Goal: Task Accomplishment & Management: Manage account settings

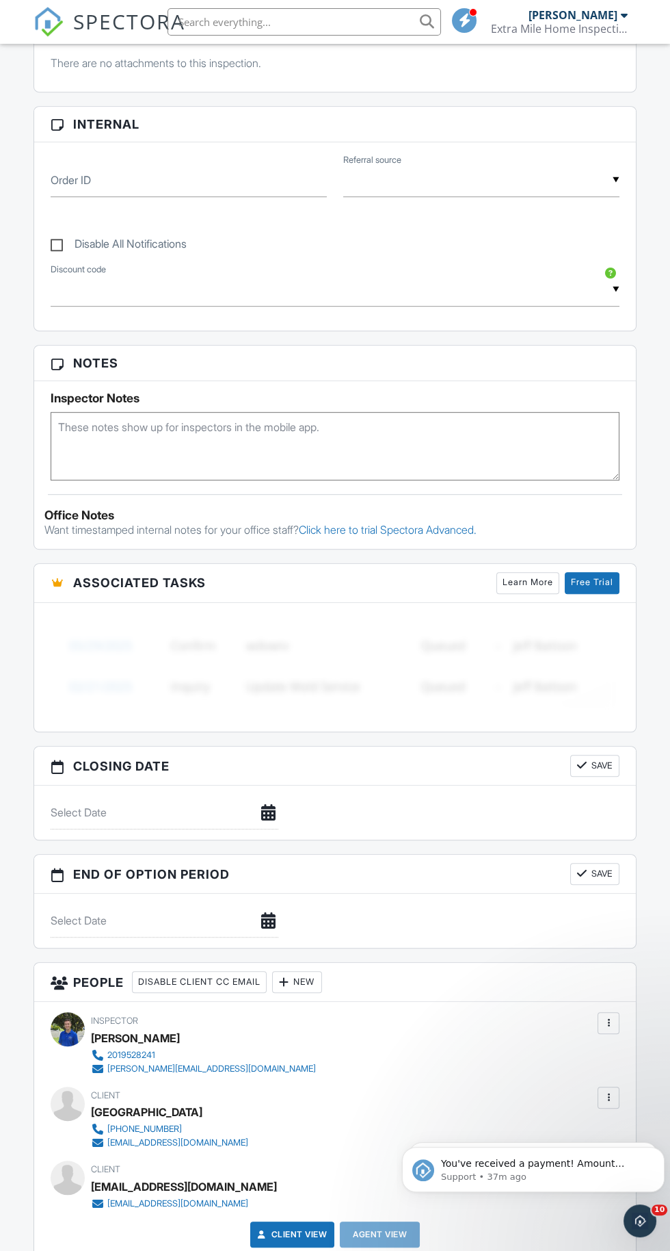
scroll to position [964, 0]
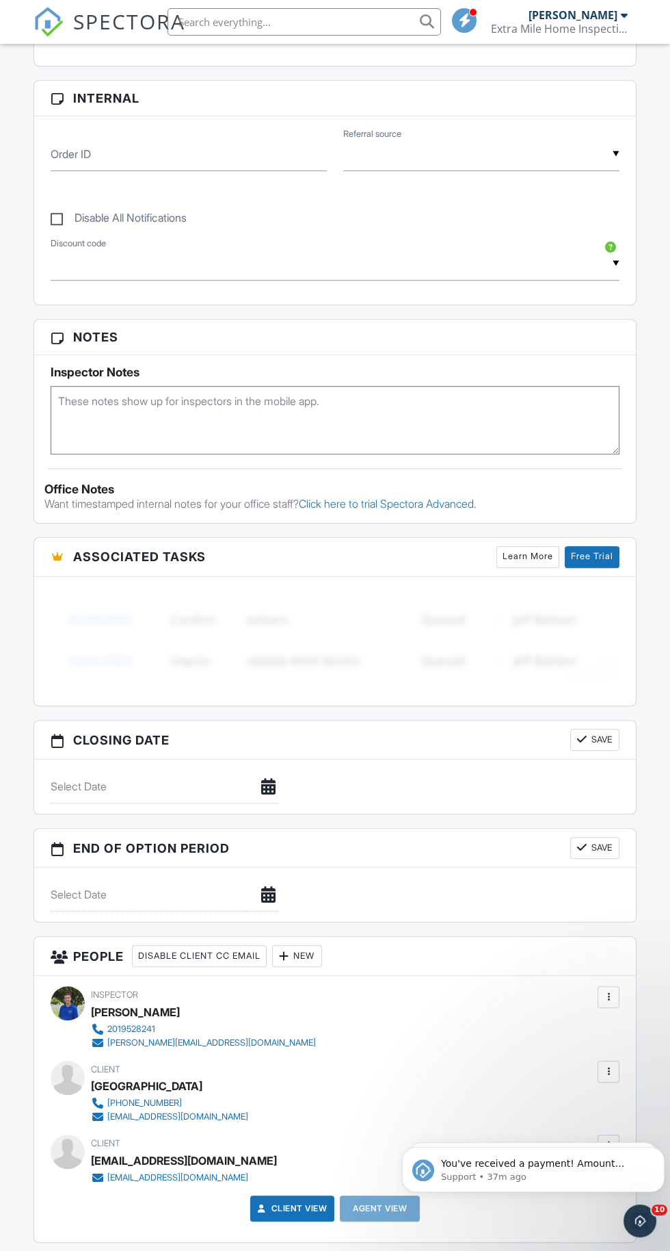
click at [608, 1065] on div at bounding box center [609, 1072] width 14 height 14
click at [452, 1007] on div "Inspector Christopher Guerriero 2019528241 chris@njextramile.com" at bounding box center [335, 1017] width 569 height 63
click at [608, 1065] on div at bounding box center [609, 1072] width 14 height 14
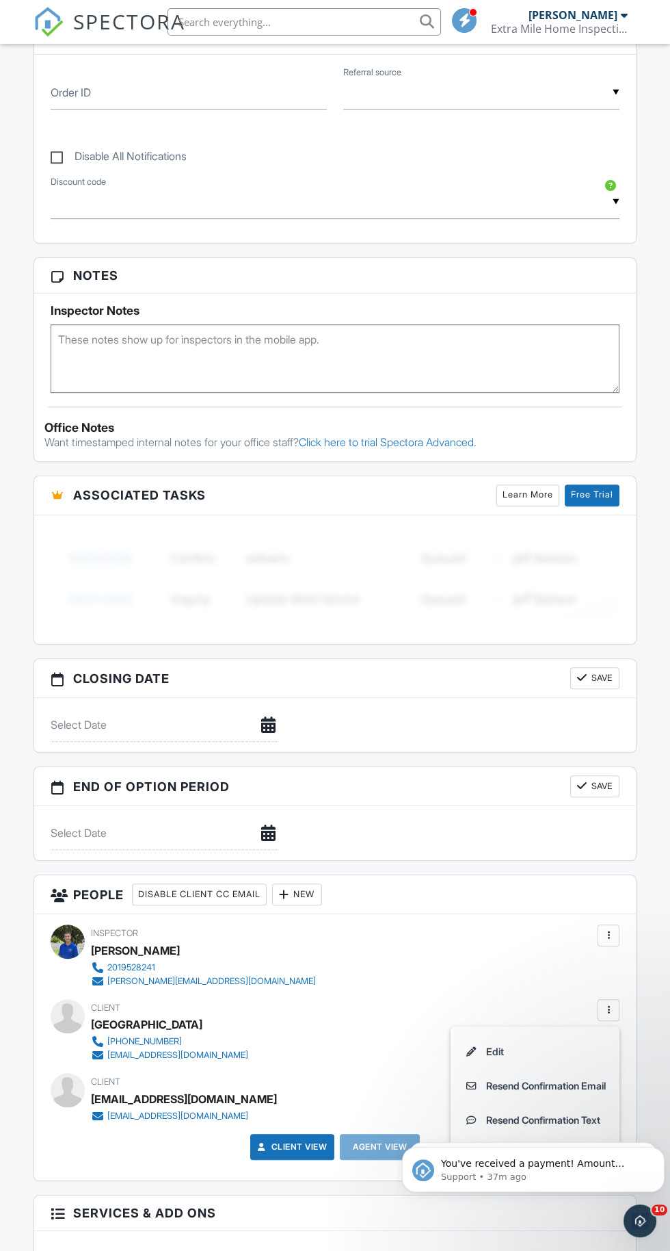
scroll to position [1028, 0]
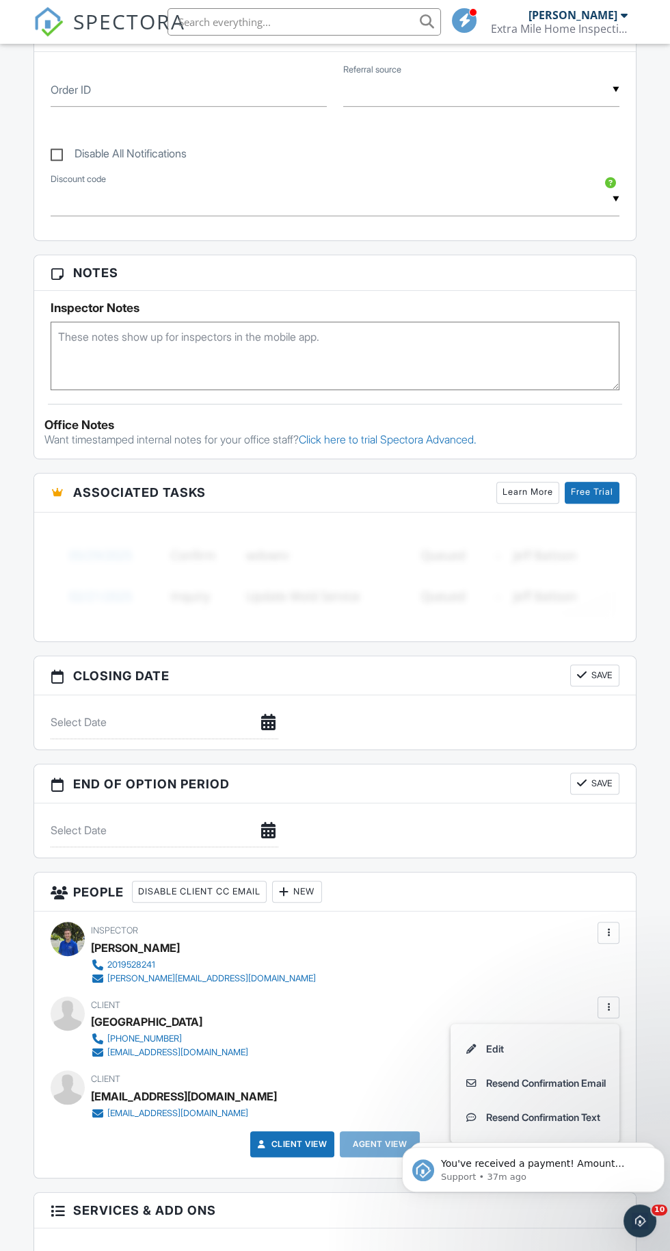
click at [508, 985] on div "Inspector Christopher Guerriero 2019528241 chris@njextramile.com Make Invisible…" at bounding box center [335, 1043] width 602 height 265
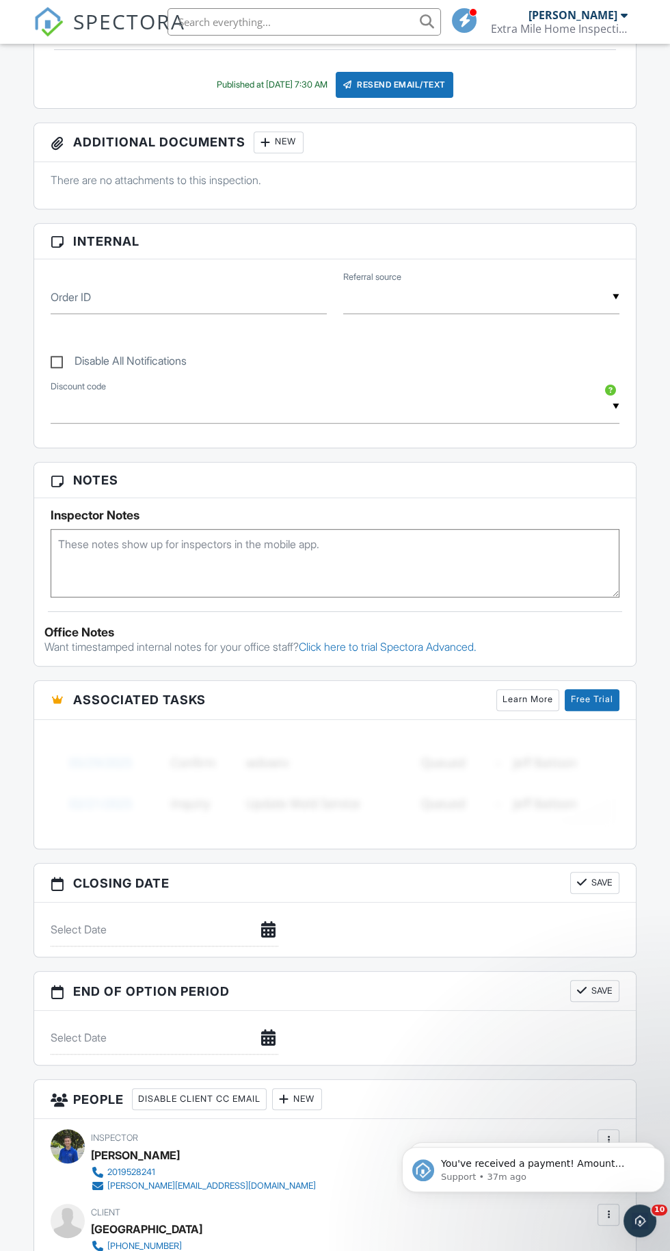
scroll to position [0, 0]
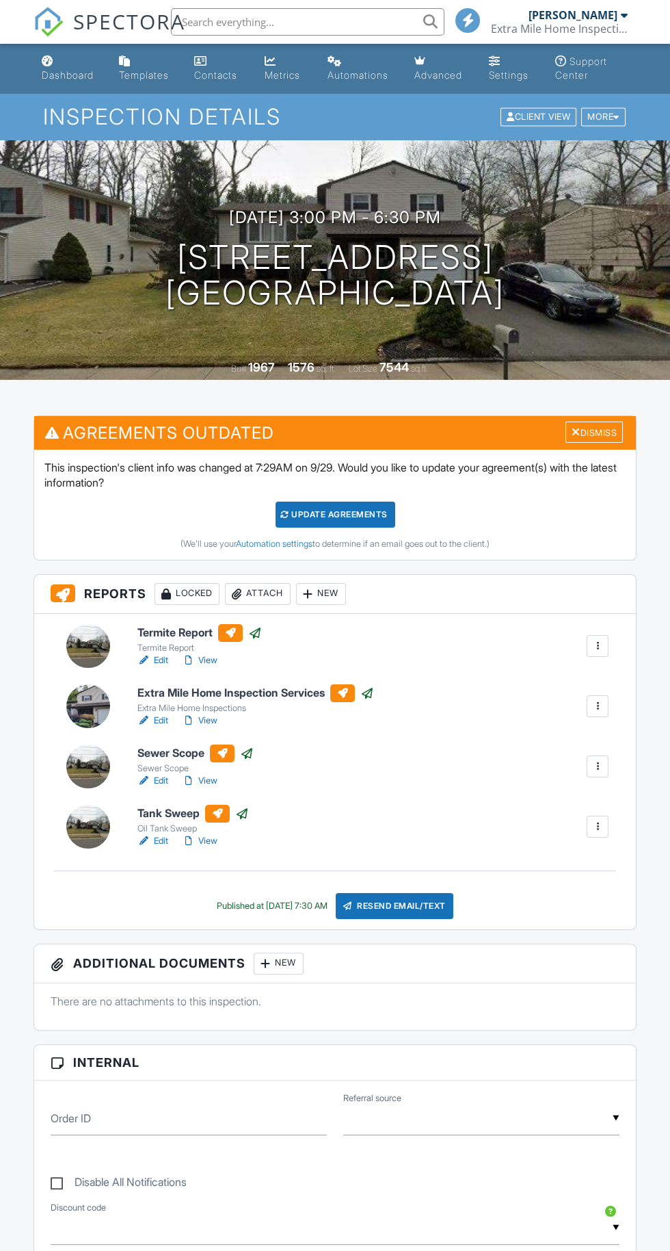
click at [310, 25] on input "text" at bounding box center [308, 21] width 274 height 27
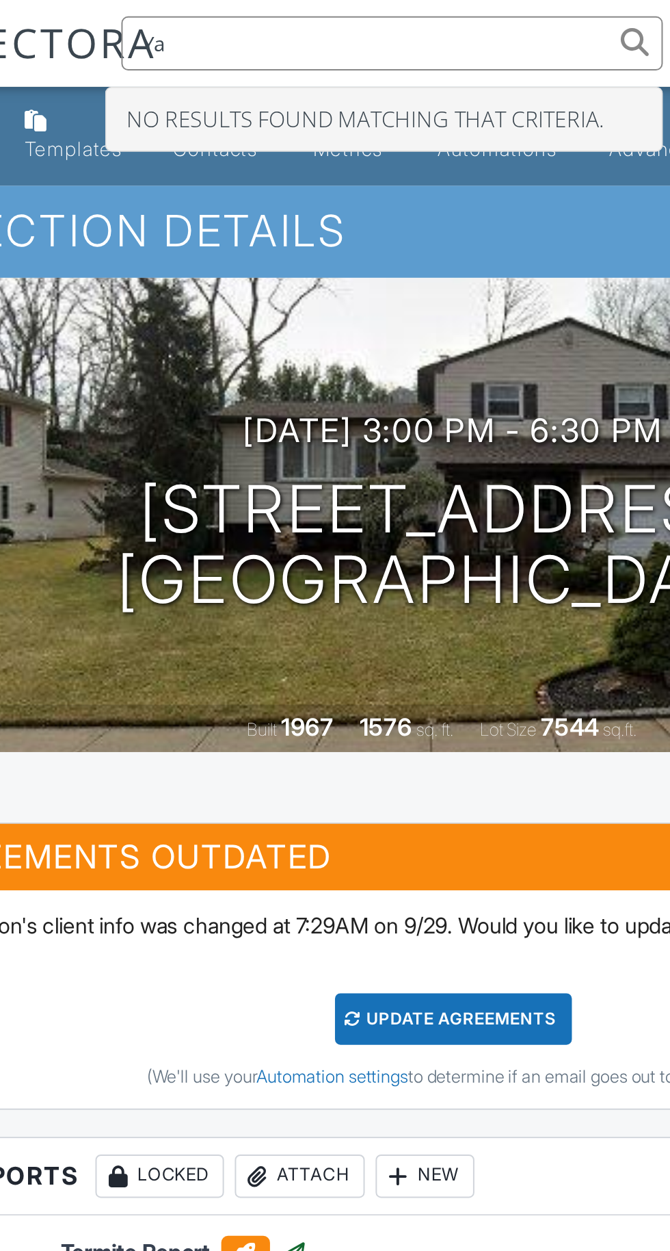
type input "Y"
type input "J"
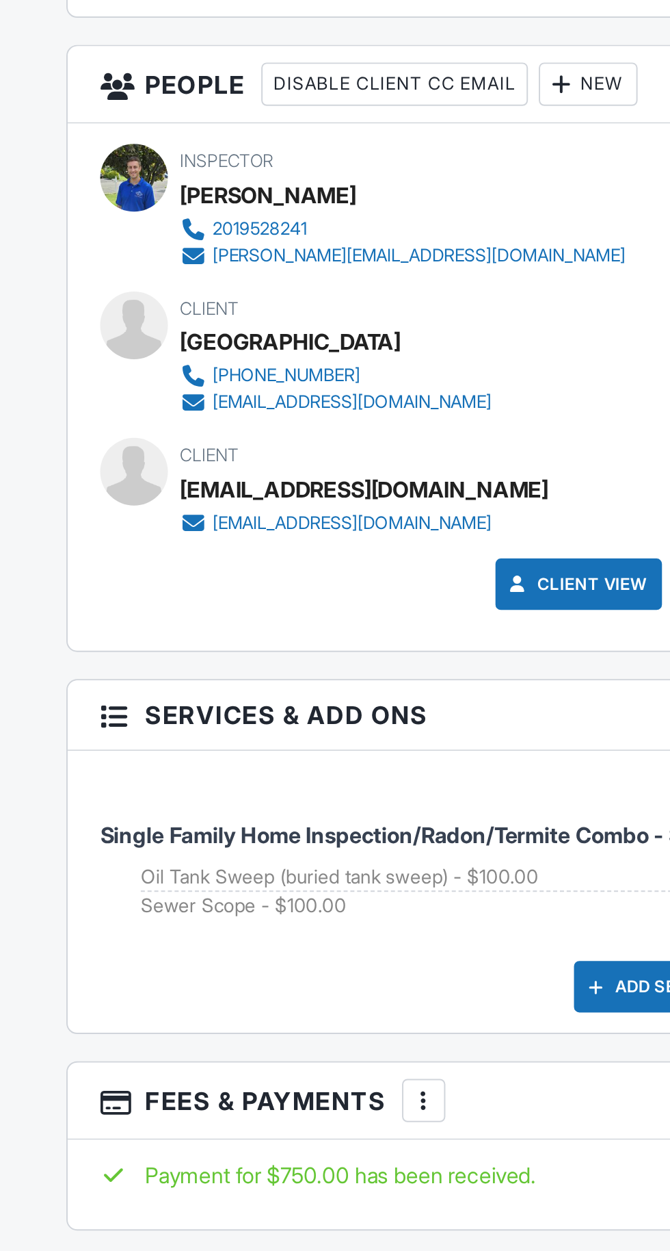
scroll to position [1562, 0]
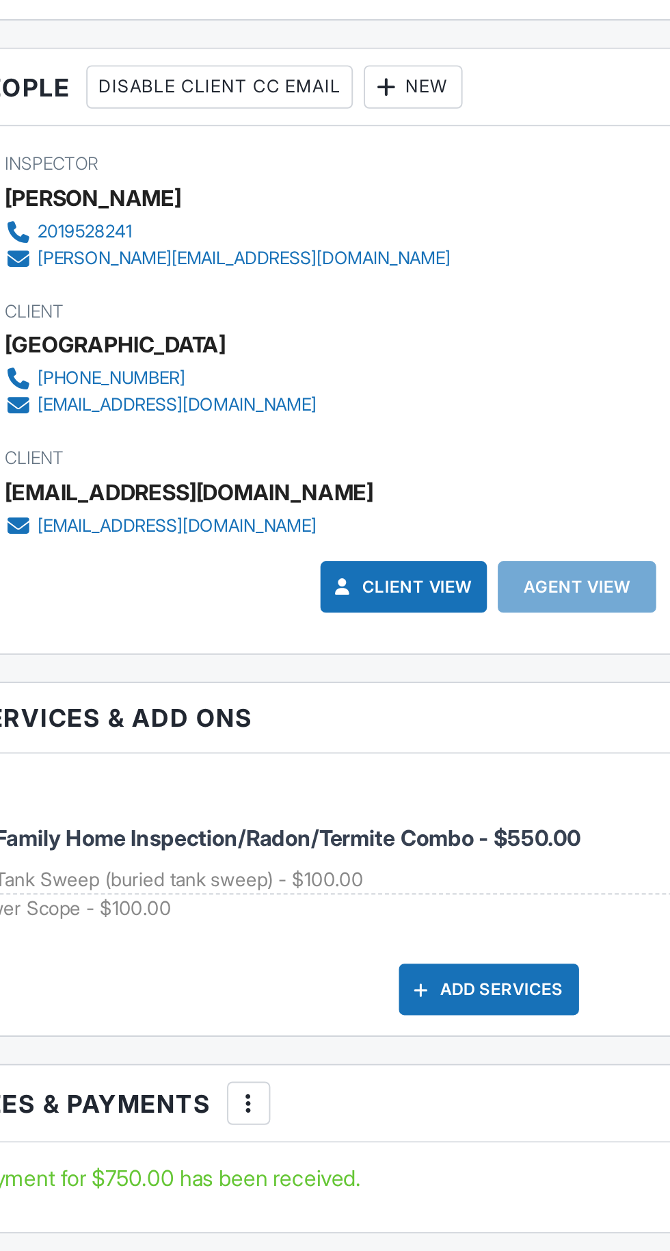
click at [291, 351] on div at bounding box center [284, 358] width 14 height 14
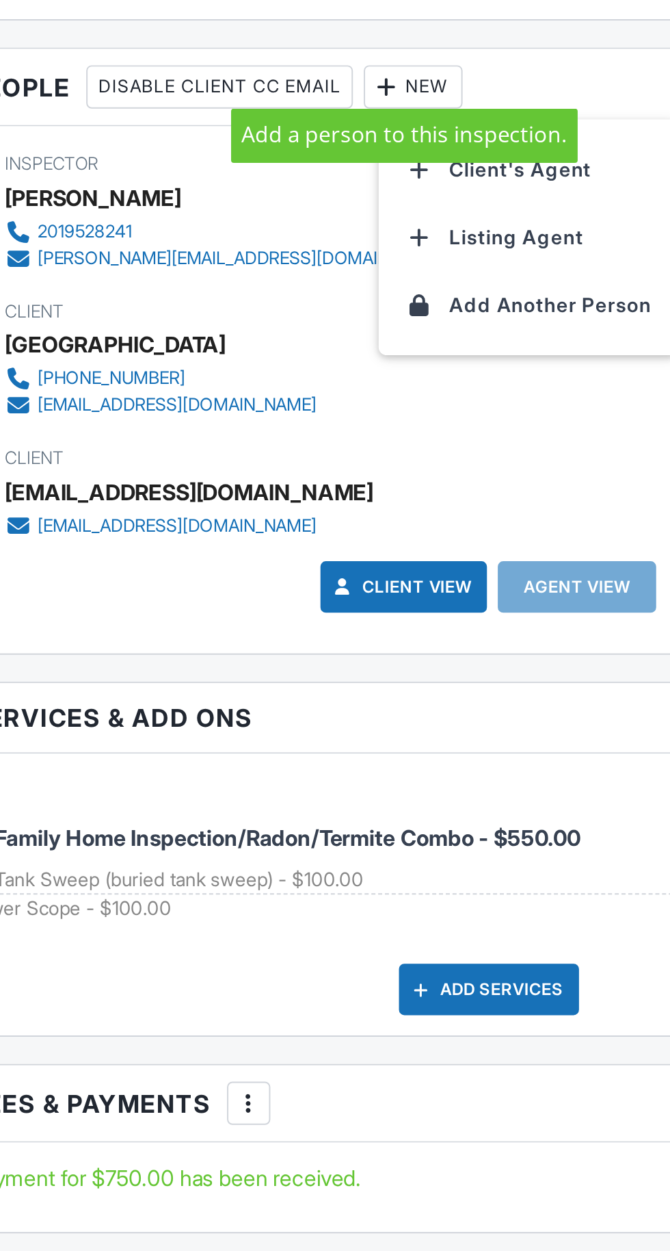
click at [320, 543] on div "Client [EMAIL_ADDRESS][DOMAIN_NAME] [EMAIL_ADDRESS][DOMAIN_NAME]" at bounding box center [335, 560] width 569 height 49
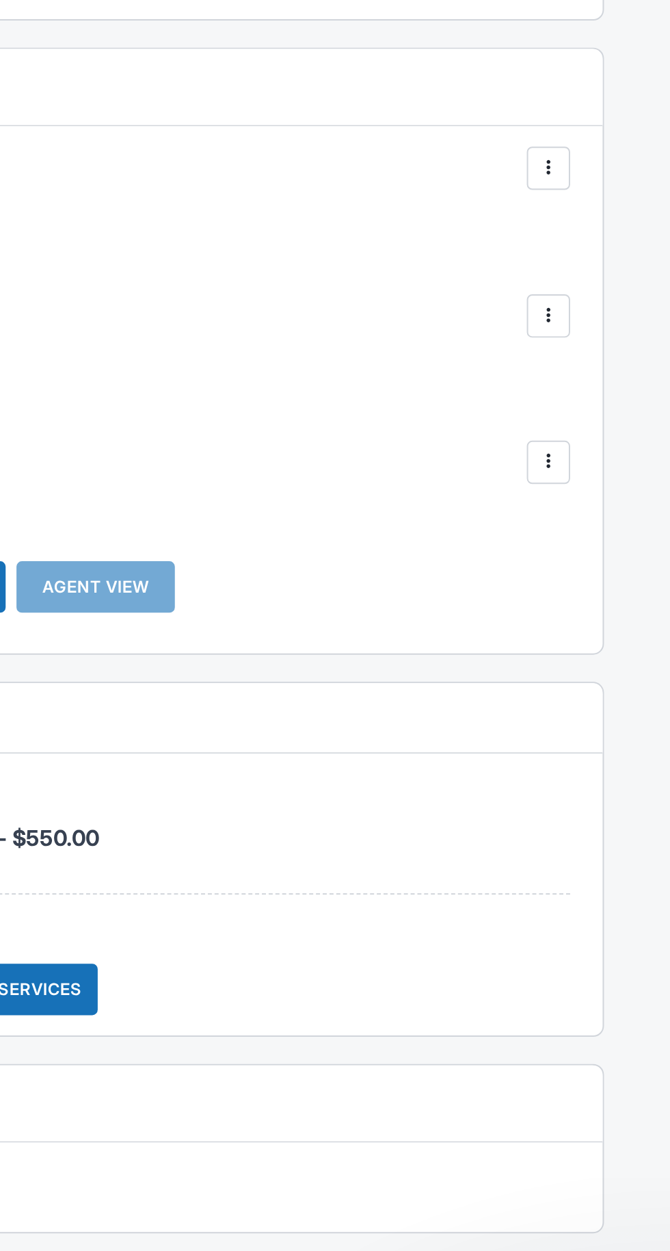
click at [613, 545] on div at bounding box center [609, 547] width 14 height 14
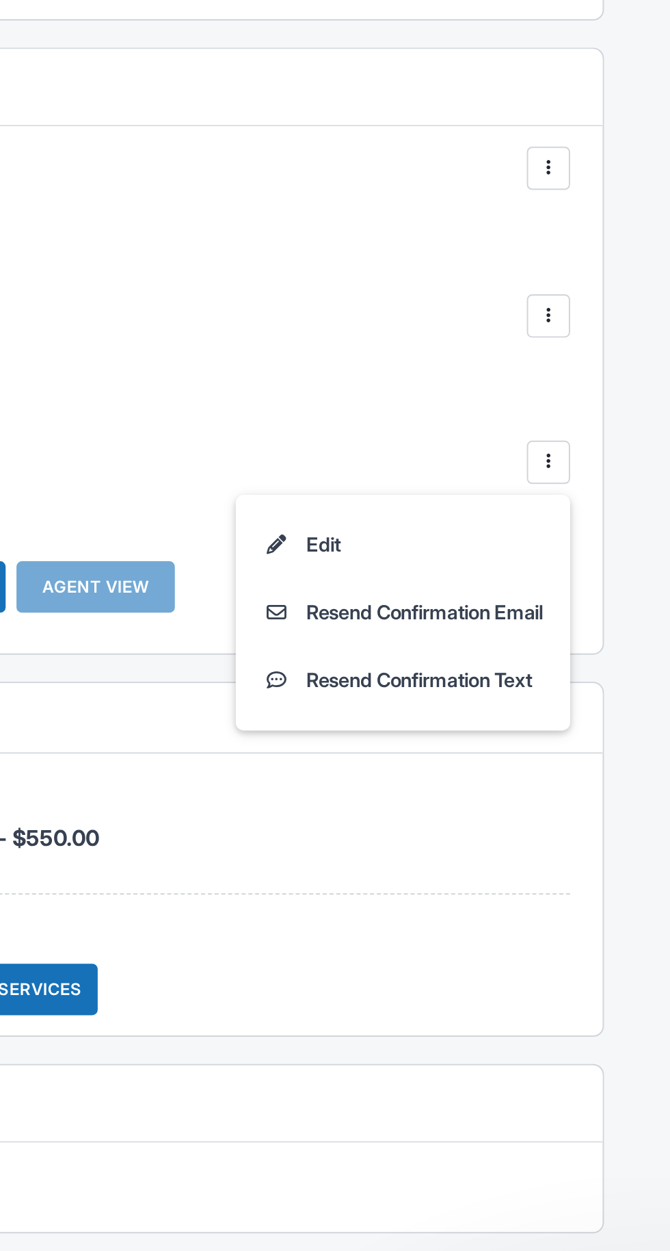
click at [551, 515] on div "Client [GEOGRAPHIC_DATA] [PHONE_NUMBER] [EMAIL_ADDRESS][DOMAIN_NAME]" at bounding box center [335, 493] width 569 height 63
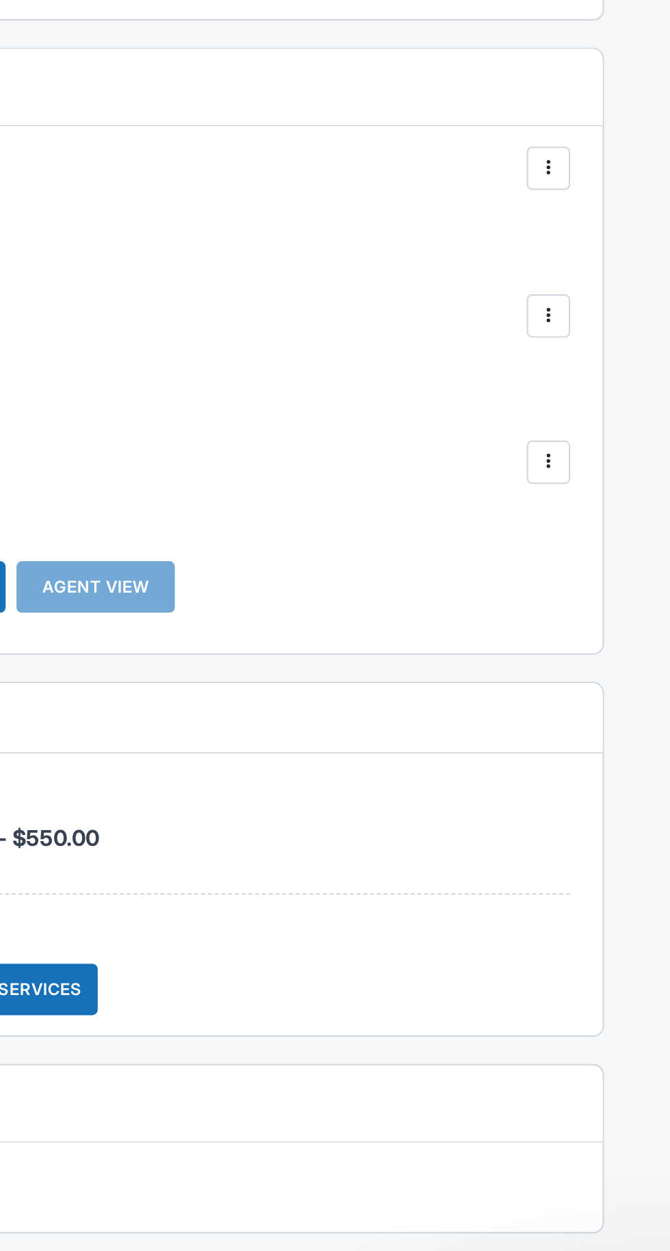
click at [615, 542] on div at bounding box center [609, 547] width 14 height 14
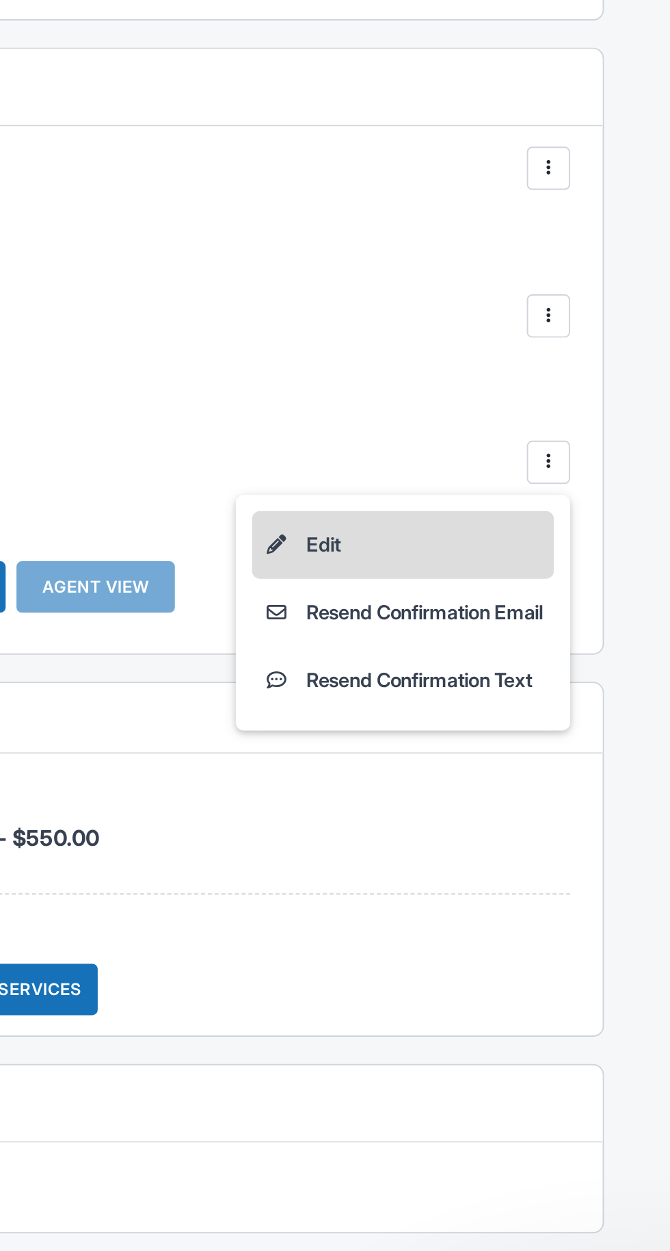
click at [553, 577] on li "Edit" at bounding box center [535, 589] width 153 height 34
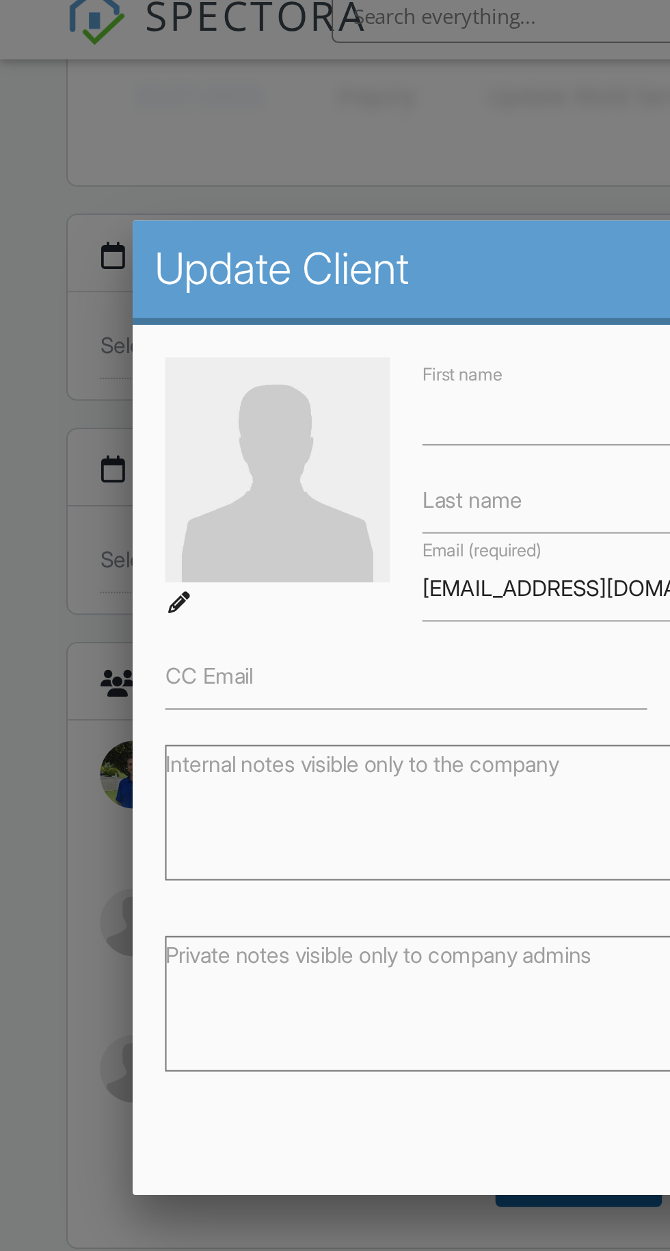
click at [279, 42] on div at bounding box center [335, 713] width 670 height 1563
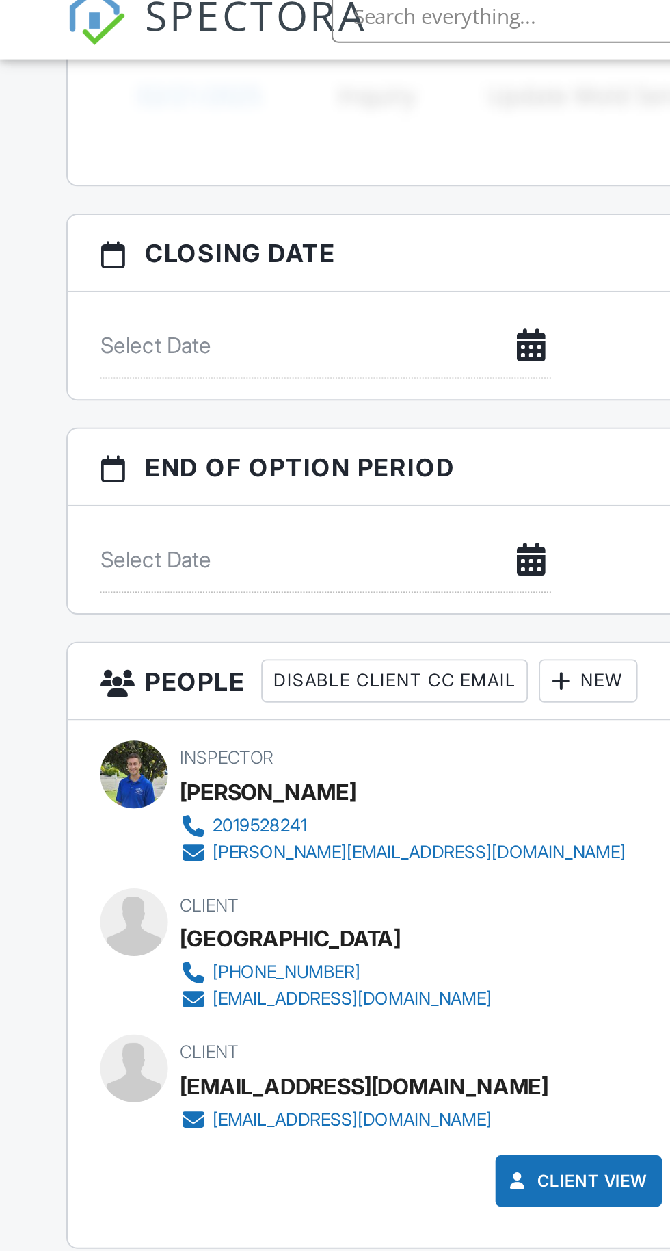
click at [281, 82] on img at bounding box center [335, 41] width 569 height 105
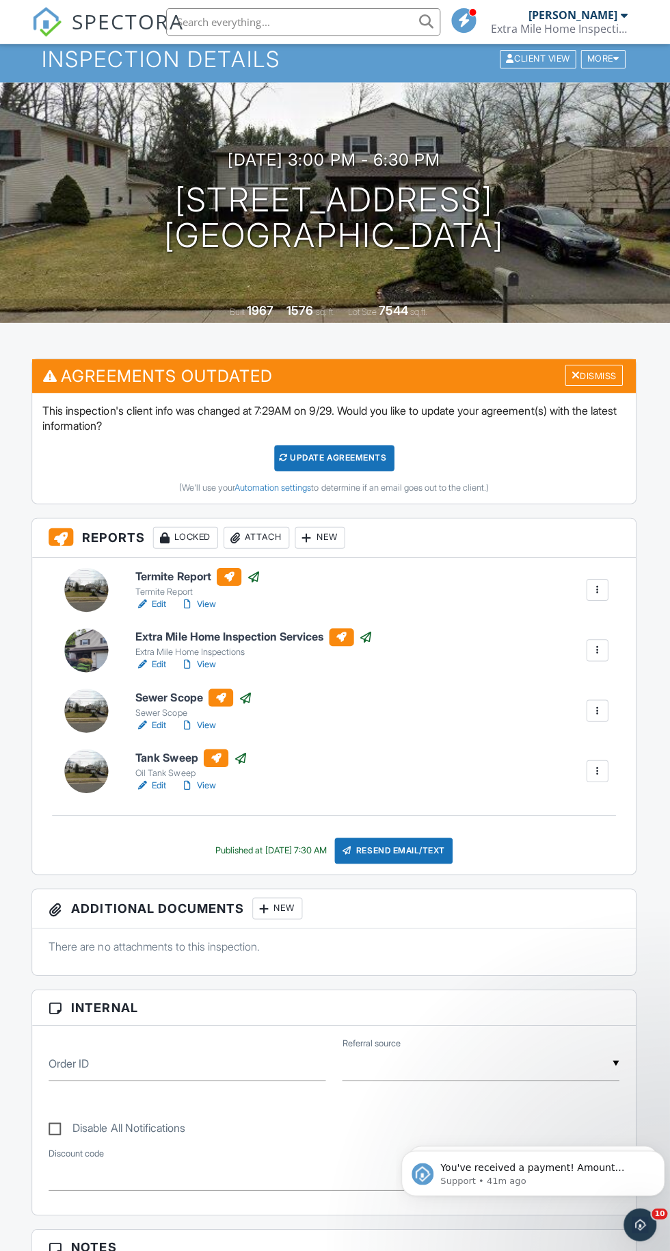
scroll to position [0, 0]
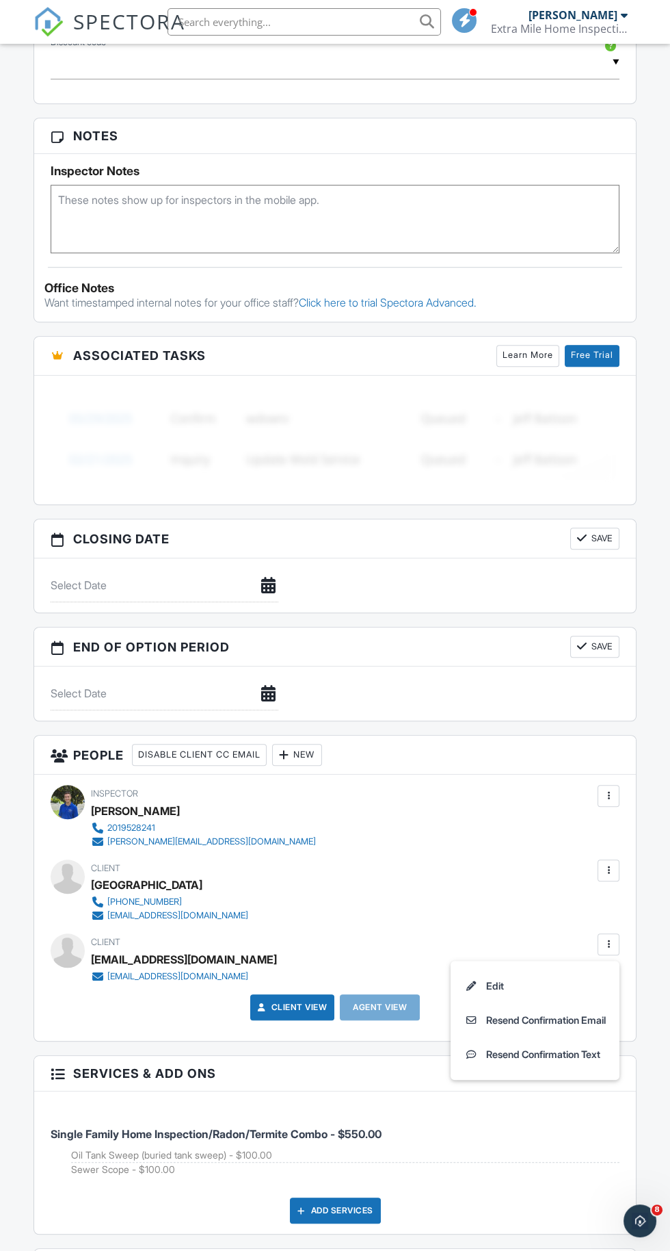
click at [398, 910] on div "Client [GEOGRAPHIC_DATA] [PHONE_NUMBER] [EMAIL_ADDRESS][DOMAIN_NAME]" at bounding box center [335, 890] width 569 height 63
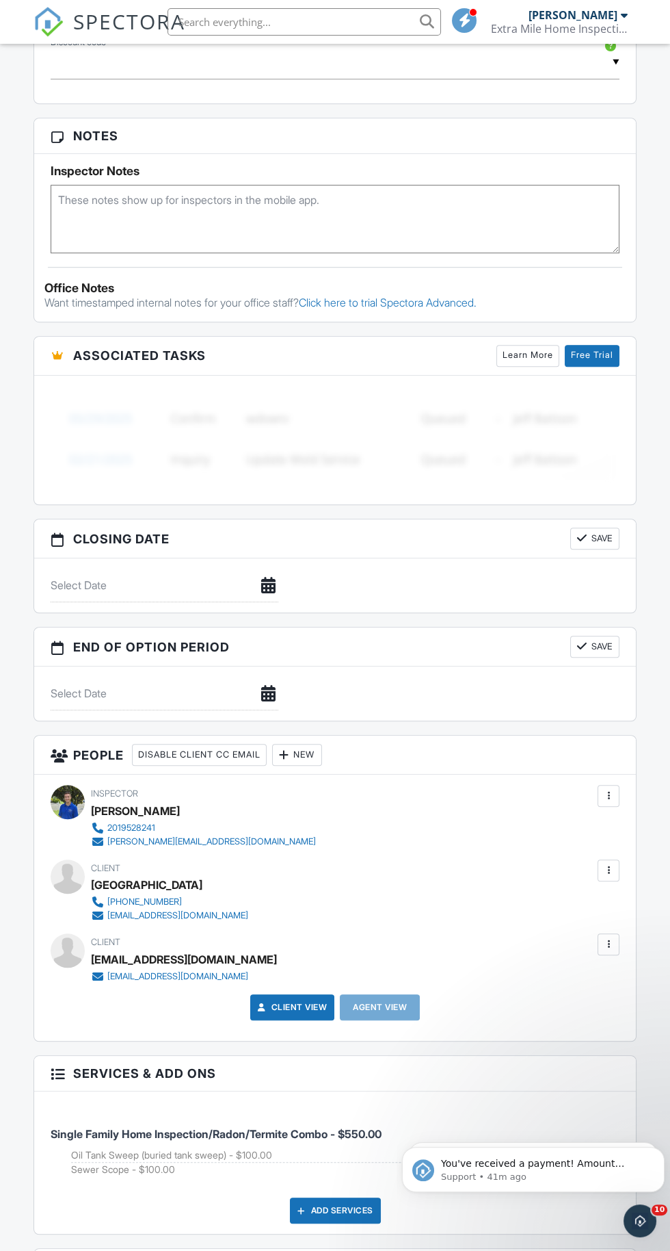
click at [602, 937] on div at bounding box center [609, 944] width 14 height 14
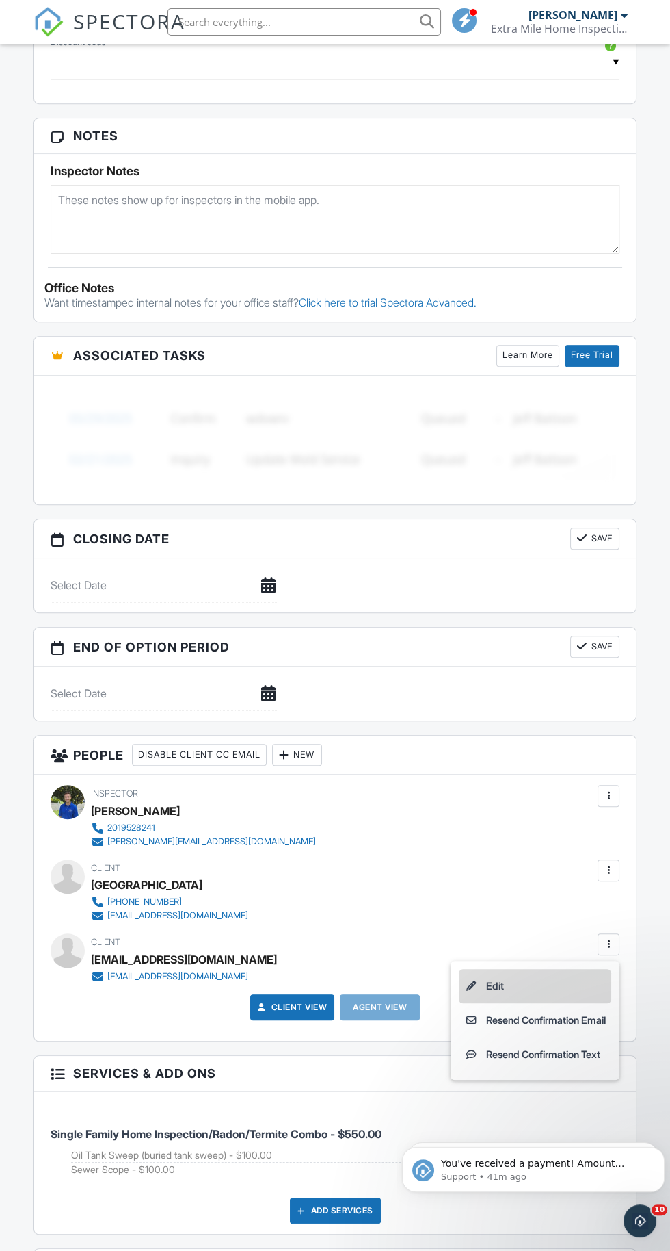
click at [488, 979] on li "Edit" at bounding box center [535, 986] width 153 height 34
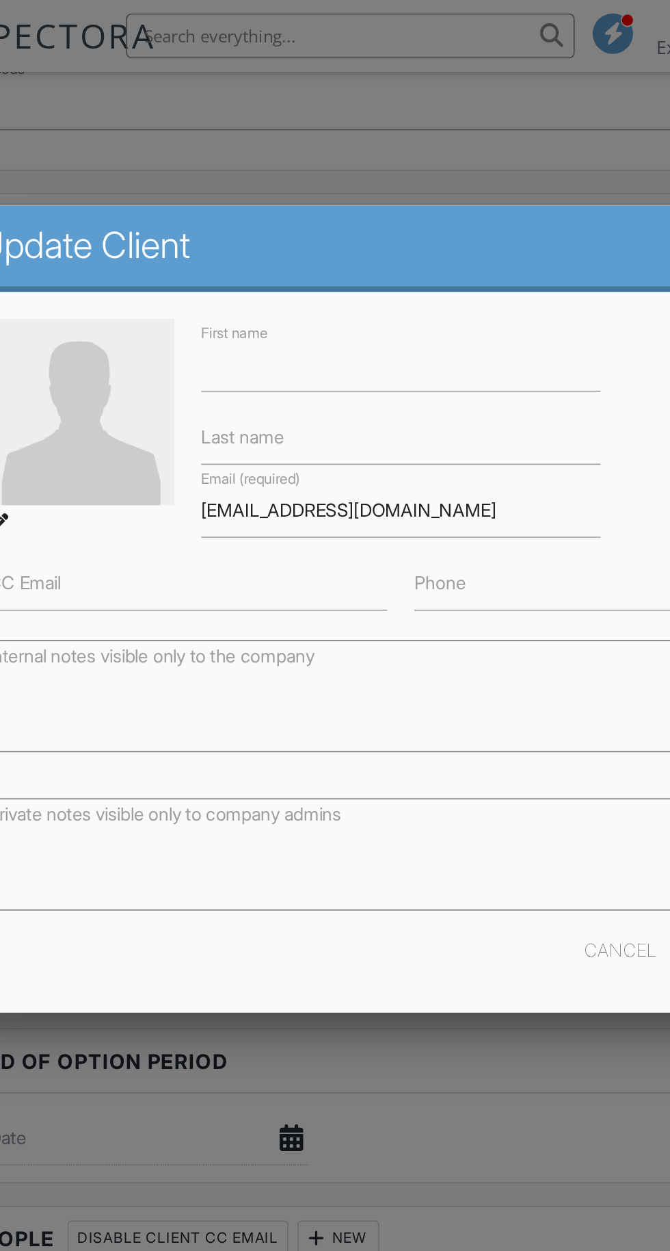
click at [441, 66] on div at bounding box center [335, 713] width 670 height 1563
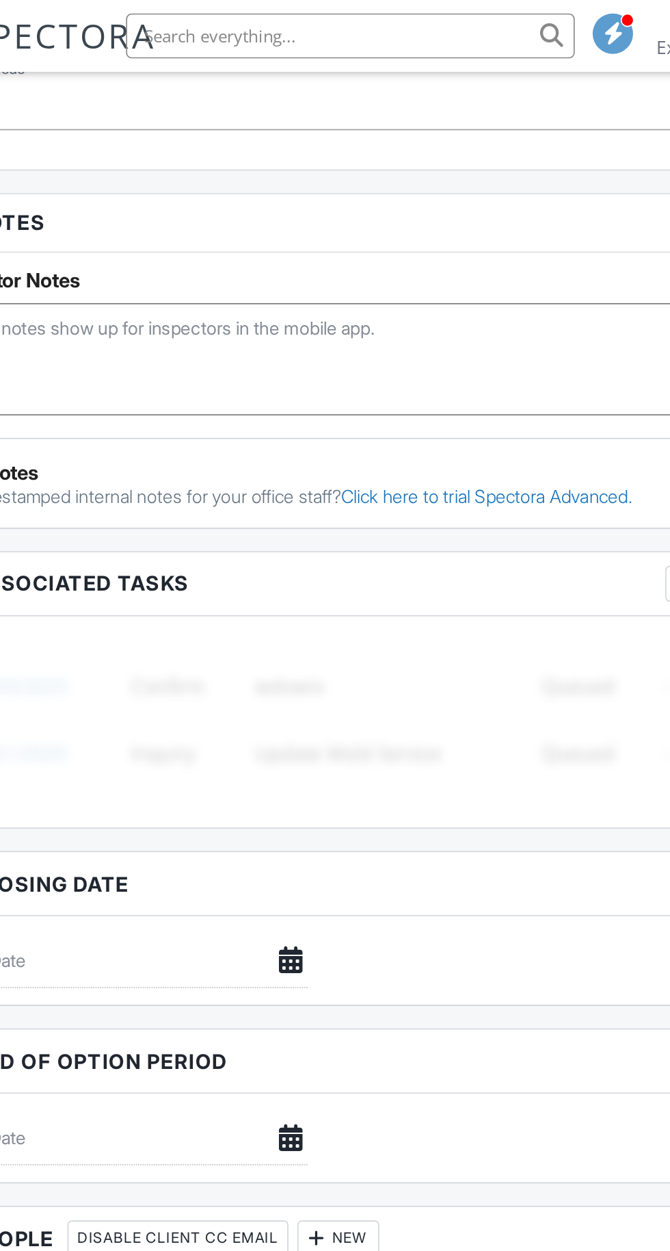
click at [435, 90] on div "▼ SPRING2024 - 50.0% off - New Agent Referral Discount through [DATE] SPRING202…" at bounding box center [335, 69] width 586 height 47
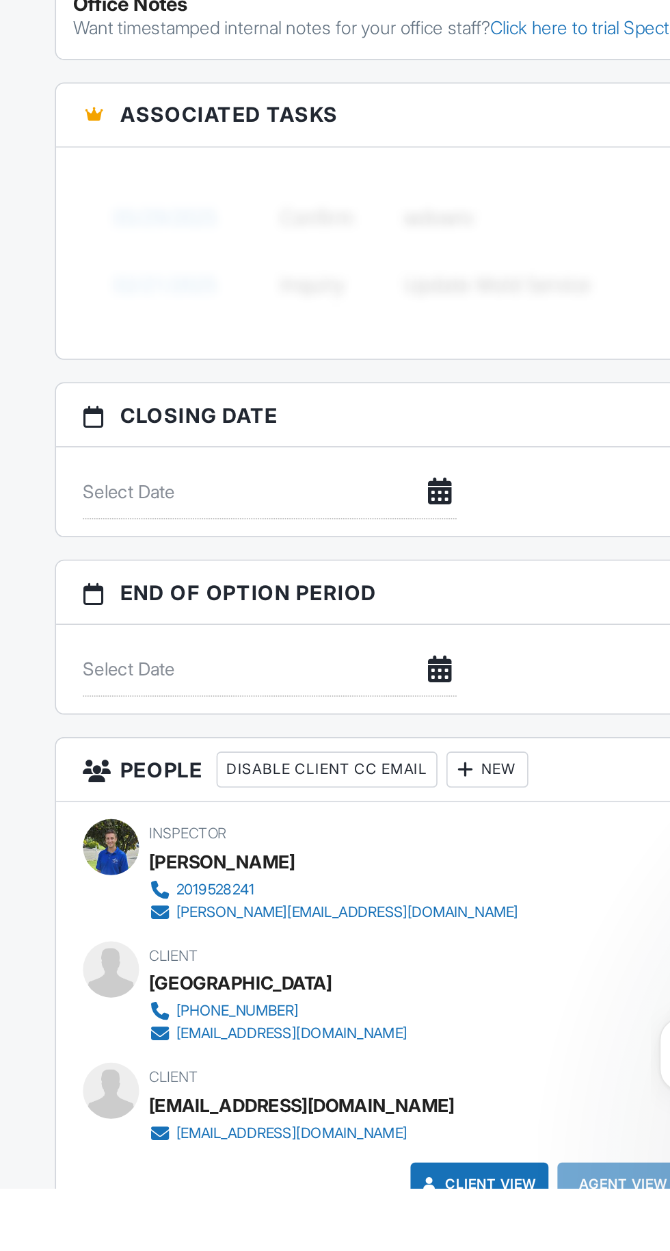
scroll to position [929, 0]
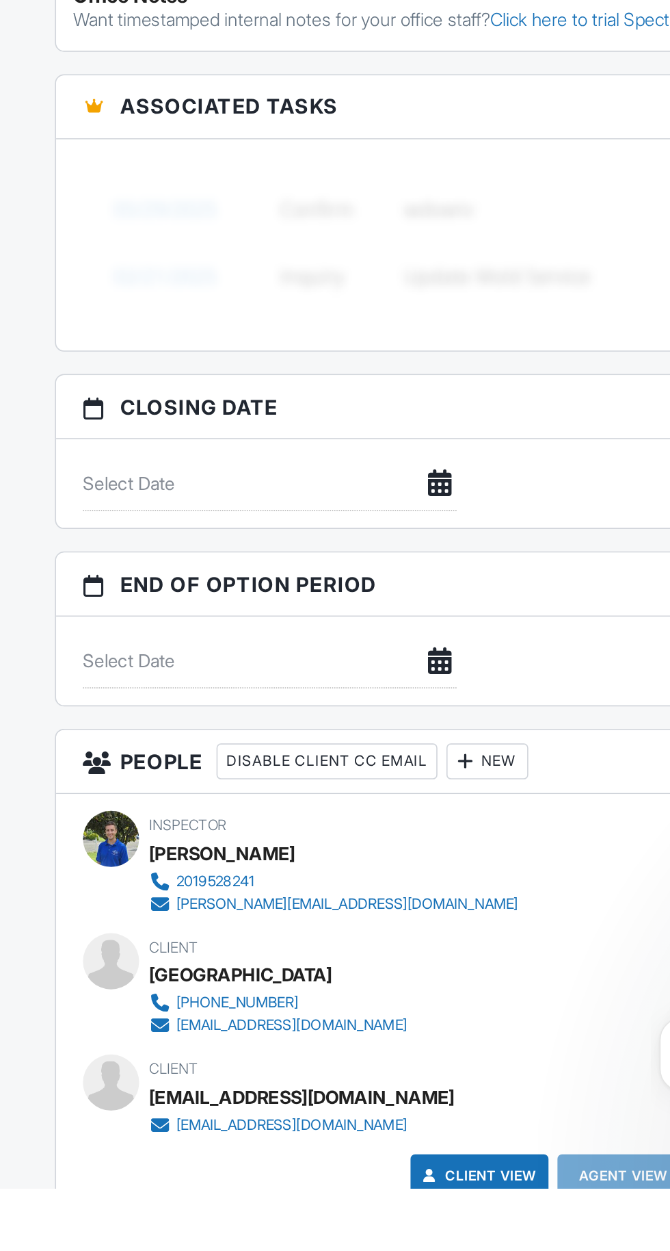
click at [64, 1176] on div at bounding box center [68, 1186] width 34 height 34
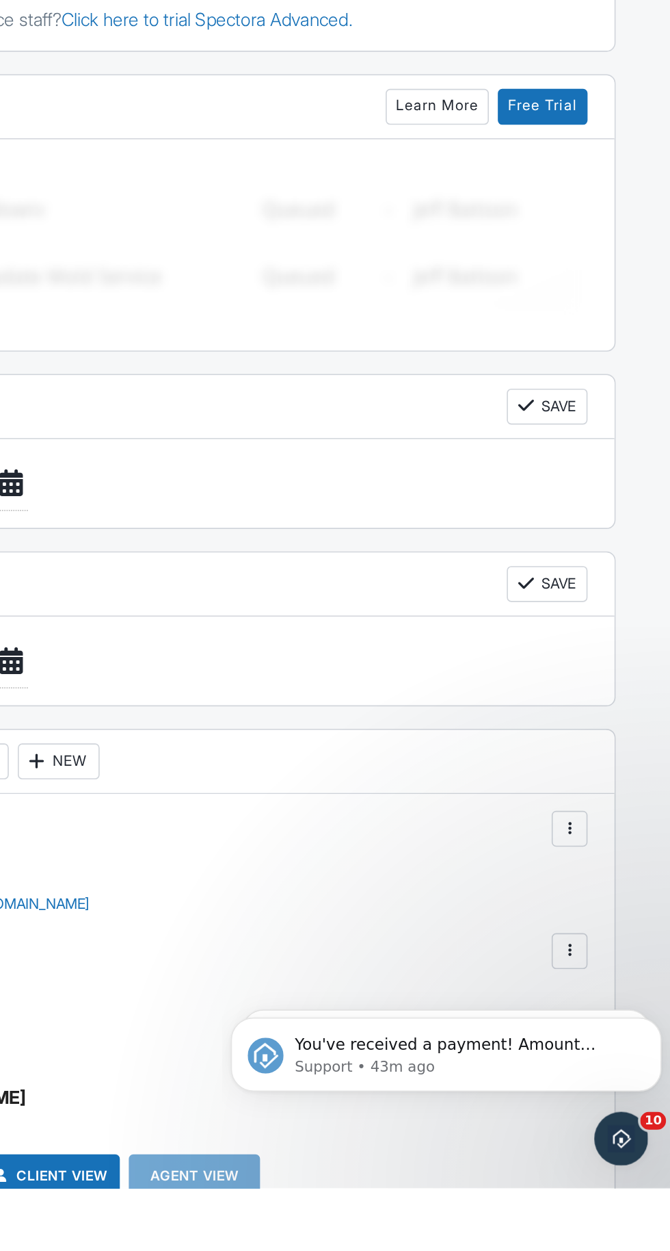
click at [607, 1173] on div at bounding box center [609, 1180] width 14 height 14
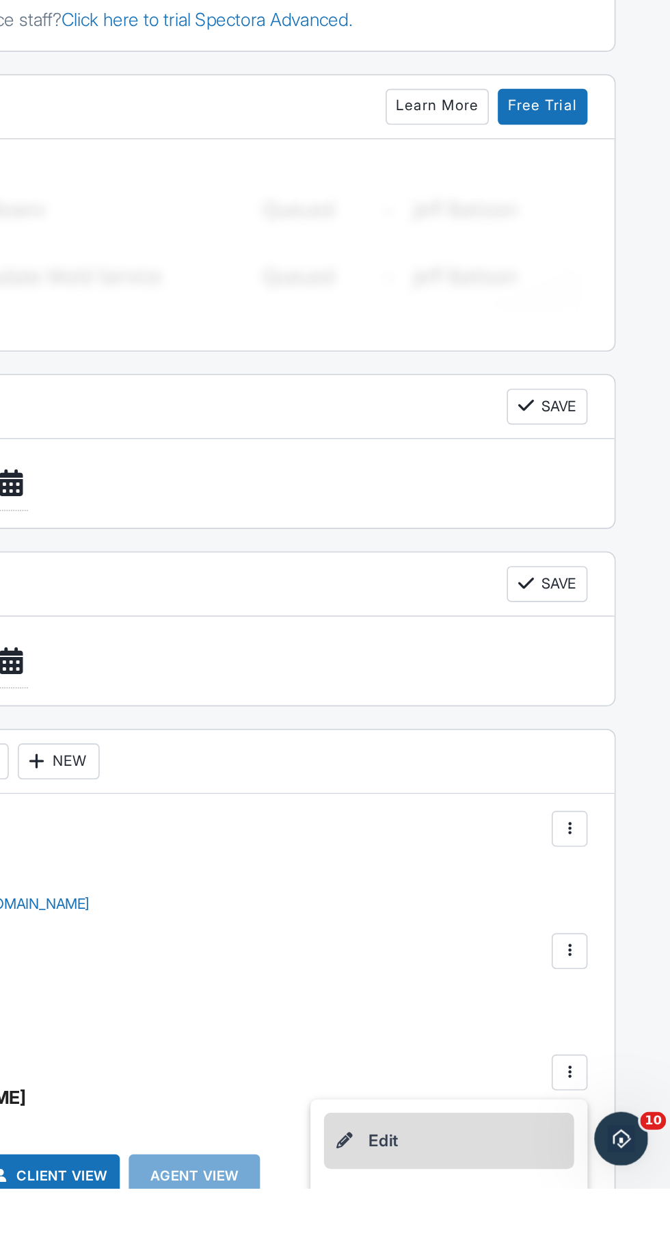
click at [541, 1223] on li "Edit" at bounding box center [535, 1222] width 153 height 34
